Goal: Navigation & Orientation: Find specific page/section

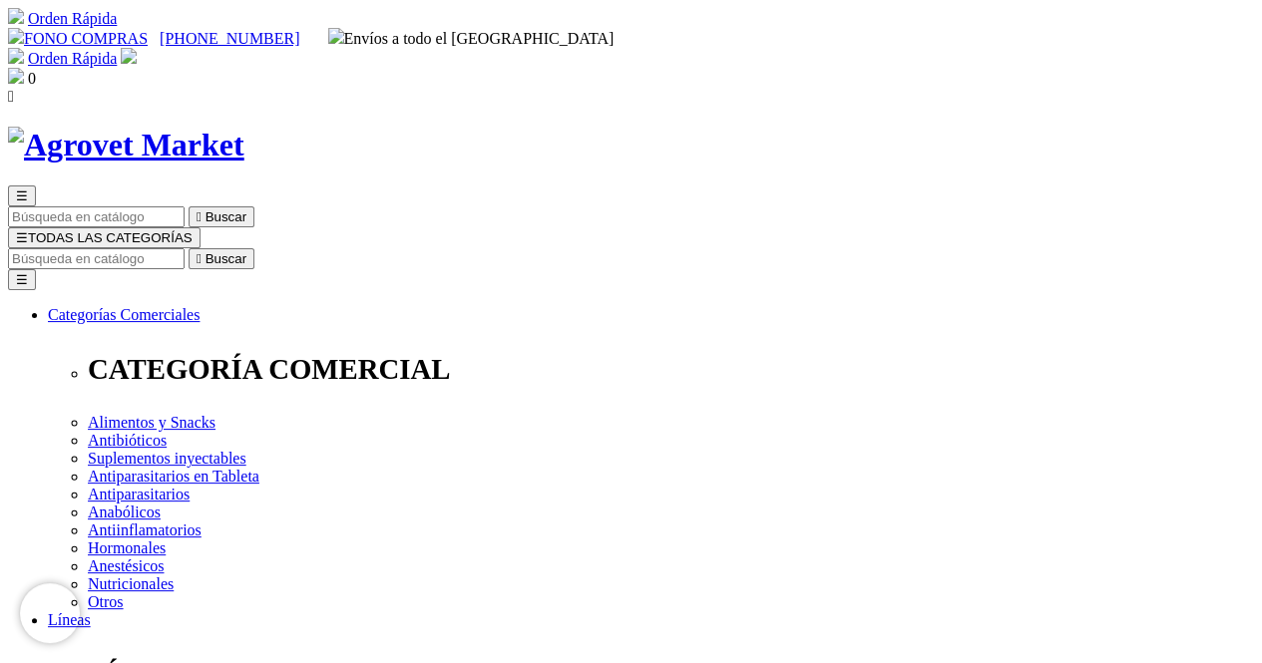
click at [28, 230] on span "☰" at bounding box center [22, 237] width 12 height 15
